Goal: Navigation & Orientation: Go to known website

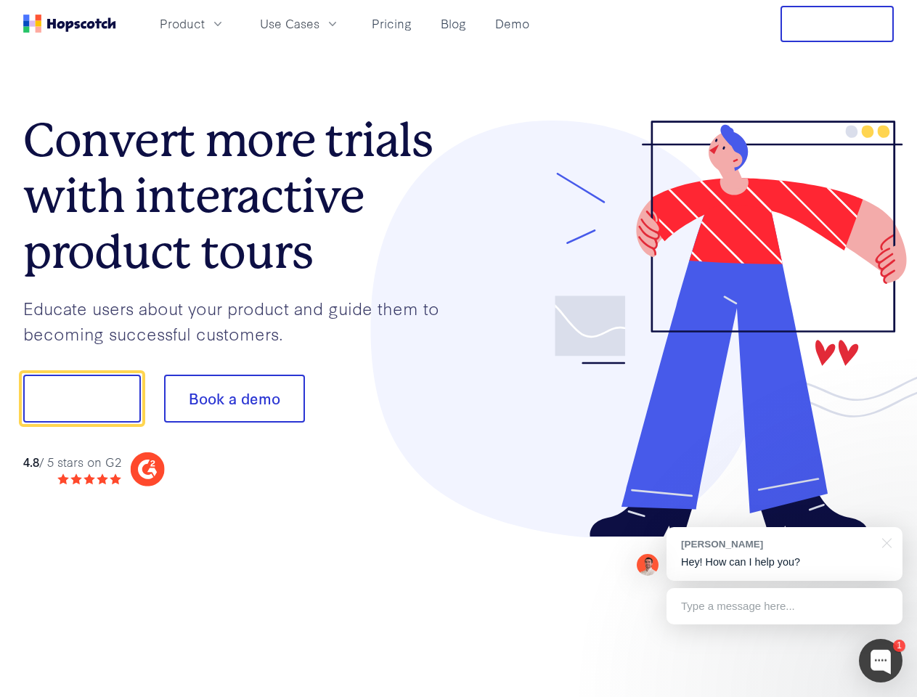
click at [459, 348] on div at bounding box center [677, 329] width 436 height 417
click at [205, 23] on span "Product" at bounding box center [182, 24] width 45 height 18
click at [319, 23] on span "Use Cases" at bounding box center [290, 24] width 60 height 18
click at [837, 24] on button "Free Trial" at bounding box center [836, 24] width 113 height 36
click at [81, 399] on button "Show me!" at bounding box center [82, 399] width 118 height 48
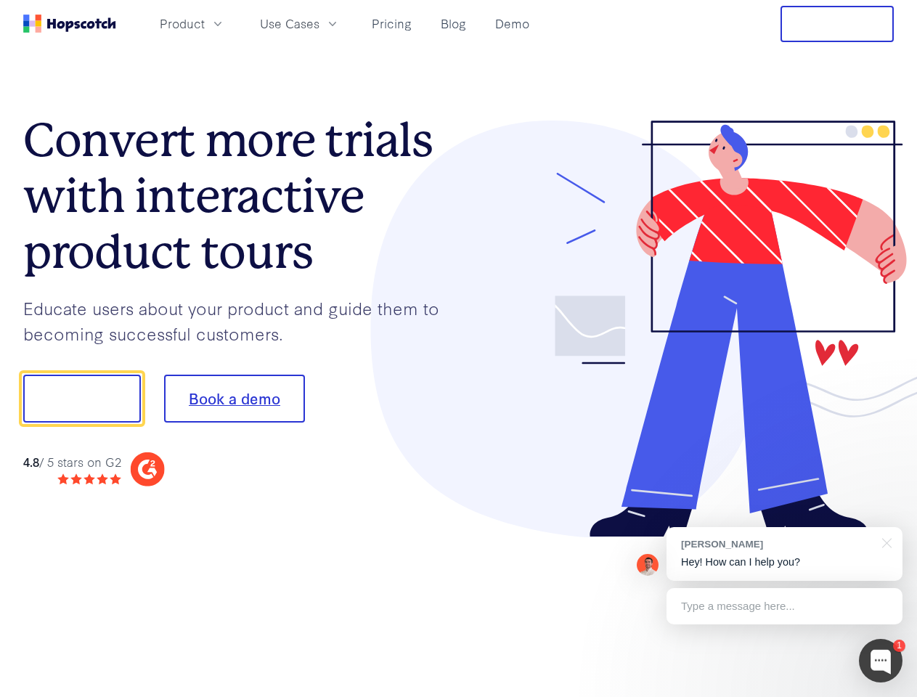
click at [234, 399] on button "Book a demo" at bounding box center [234, 399] width 141 height 48
click at [881, 661] on div at bounding box center [881, 661] width 44 height 44
click at [784, 554] on div "[PERSON_NAME] Hey! How can I help you?" at bounding box center [784, 554] width 236 height 54
click at [884, 542] on div at bounding box center [766, 397] width 272 height 484
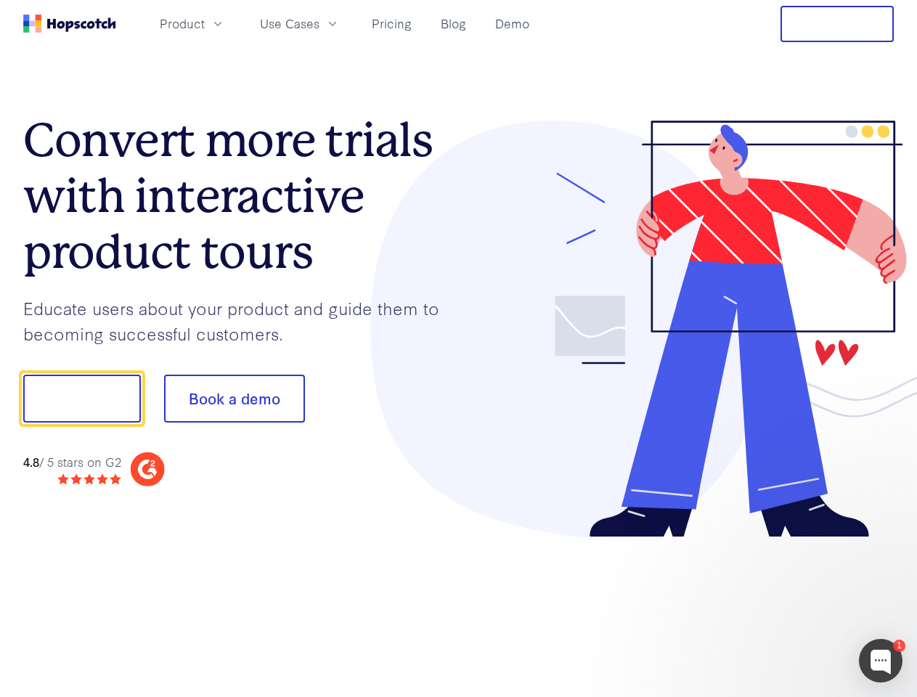
click at [784, 606] on div at bounding box center [766, 494] width 272 height 290
